Goal: Information Seeking & Learning: Learn about a topic

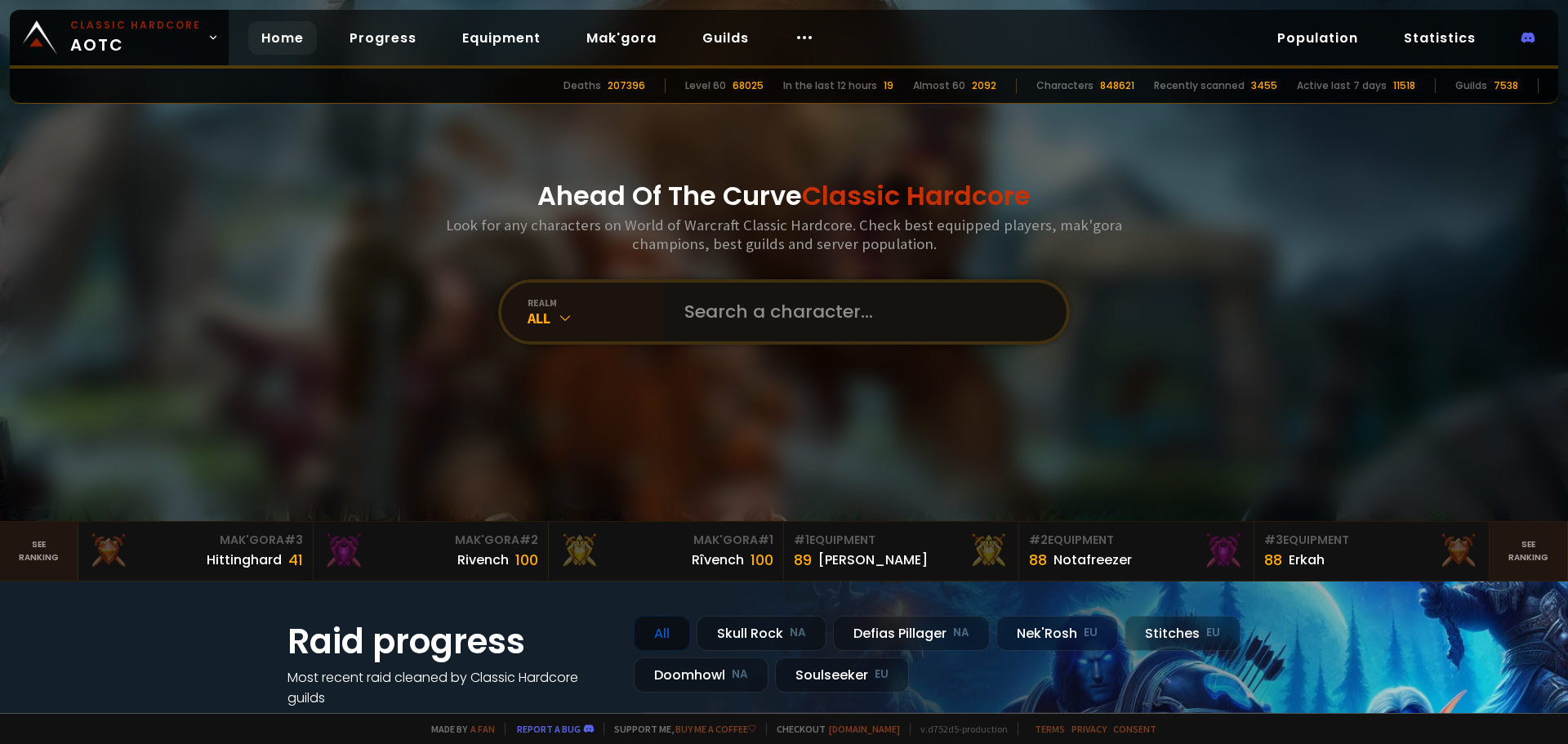
click at [838, 328] on input "text" at bounding box center [861, 312] width 373 height 58
type input "mortitiahc"
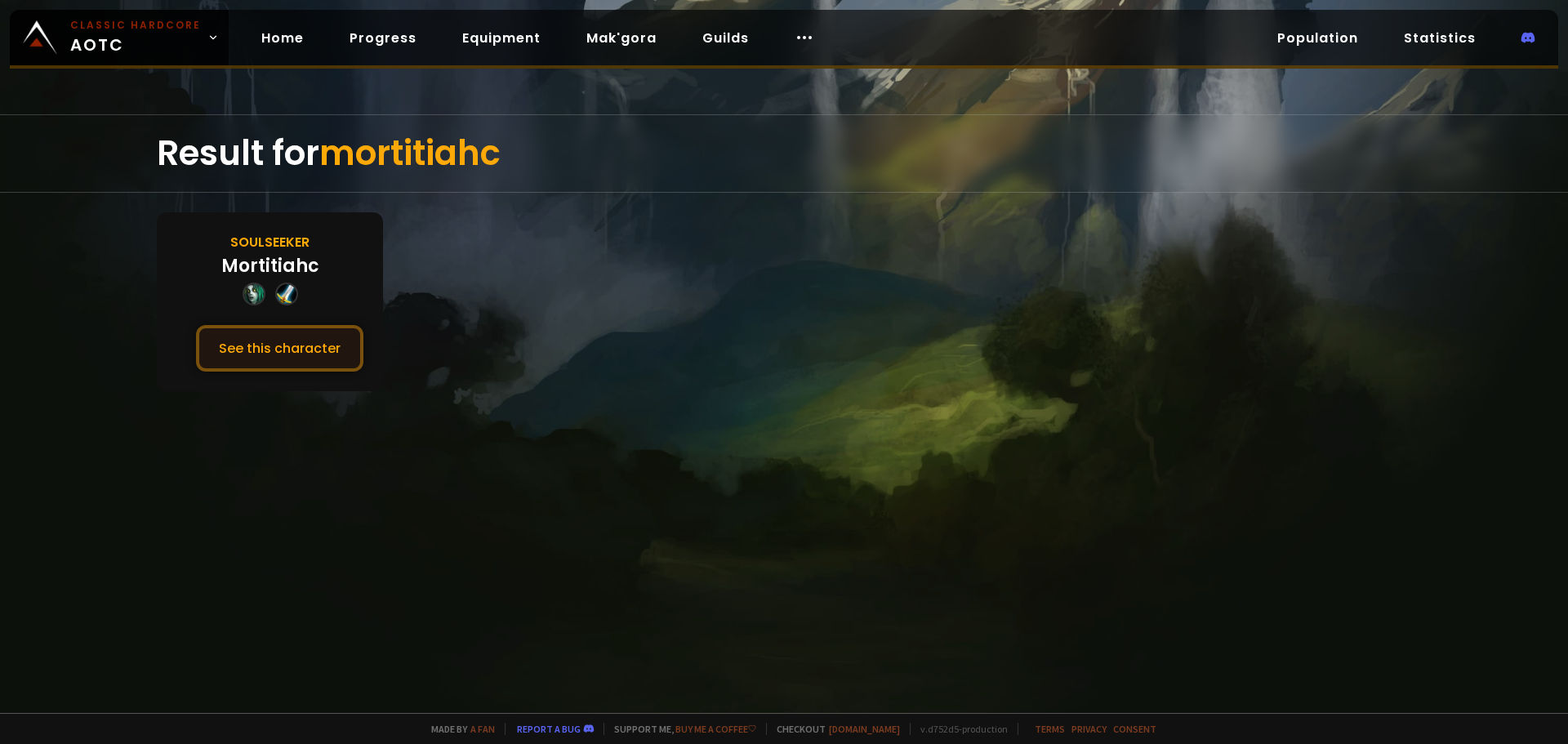
click at [281, 357] on button "See this character" at bounding box center [279, 348] width 167 height 47
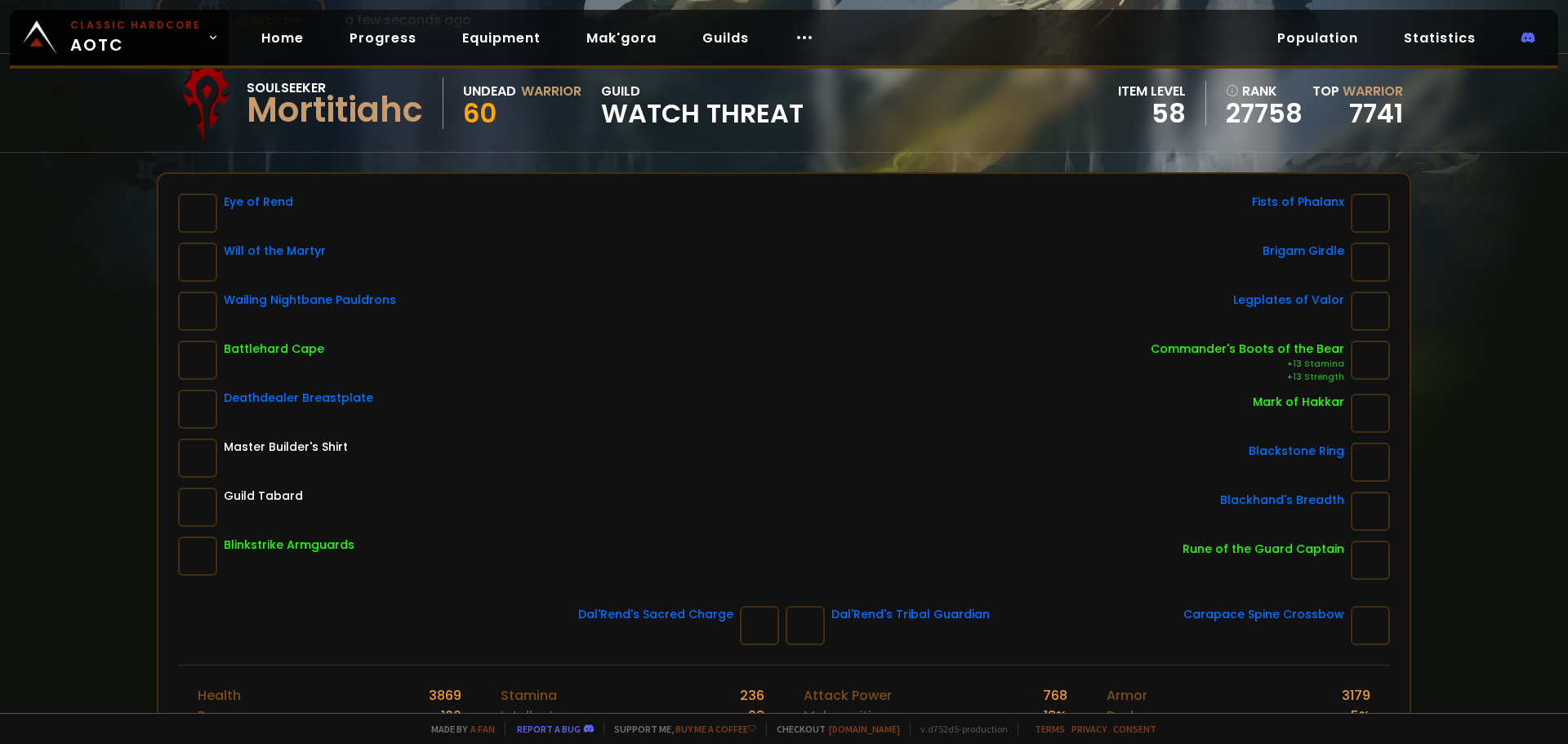
scroll to position [81, 0]
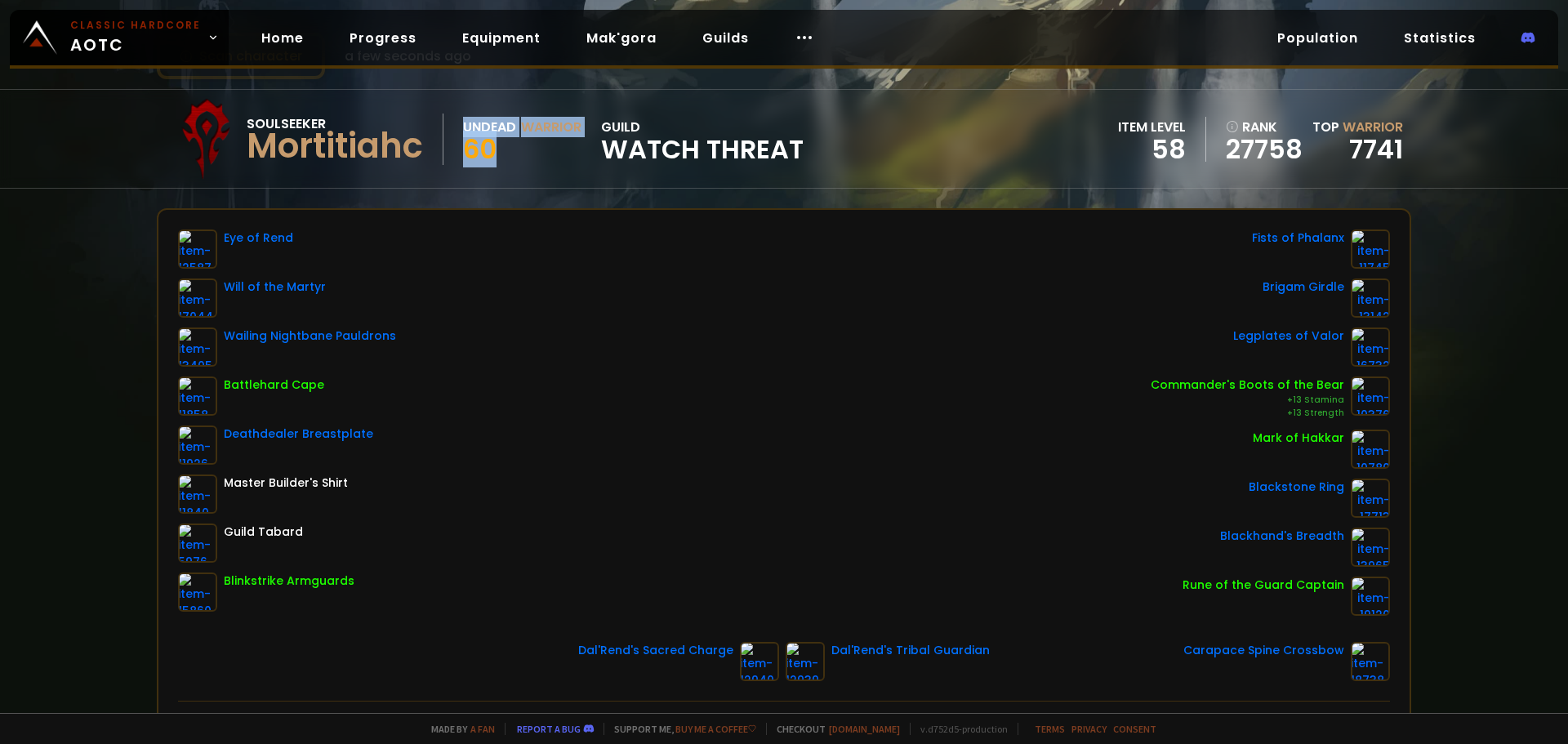
drag, startPoint x: 493, startPoint y: 158, endPoint x: 501, endPoint y: 171, distance: 15.3
click at [468, 109] on div "Soulseeker Mortitiahc Undead Warrior 60 guild Watch Threat" at bounding box center [483, 139] width 638 height 81
click at [534, 182] on div "Soulseeker Mortitiahc Undead Warrior 60 guild Watch Threat item level 58 rank 2…" at bounding box center [784, 138] width 1255 height 98
